Goal: Information Seeking & Learning: Learn about a topic

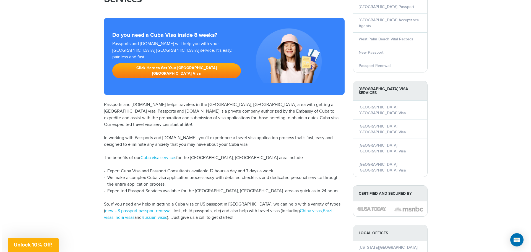
scroll to position [83, 0]
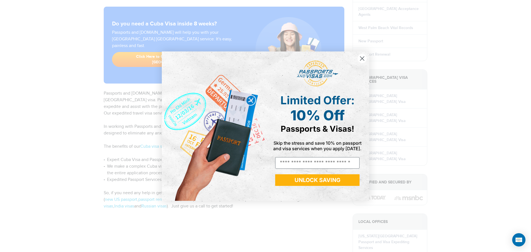
click at [362, 58] on icon "Close dialog" at bounding box center [362, 58] width 4 height 4
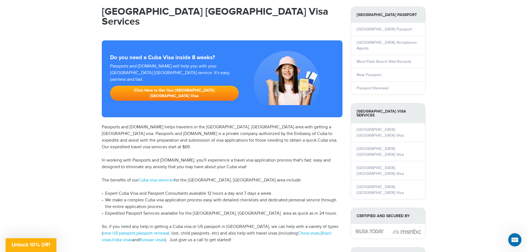
scroll to position [0, 0]
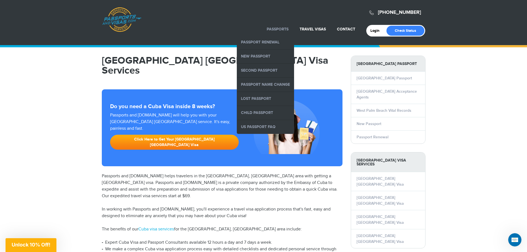
click at [275, 26] on li "Passports Passport Renewal [GEOGRAPHIC_DATA] Second Passport Passport Name Chan…" at bounding box center [277, 29] width 33 height 12
click at [263, 69] on link "Second Passport" at bounding box center [265, 71] width 57 height 14
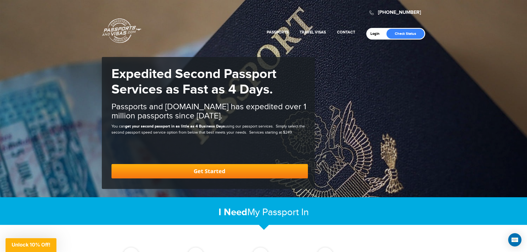
click at [207, 170] on link "Get Started" at bounding box center [209, 171] width 196 height 14
